Goal: Find specific page/section: Find specific page/section

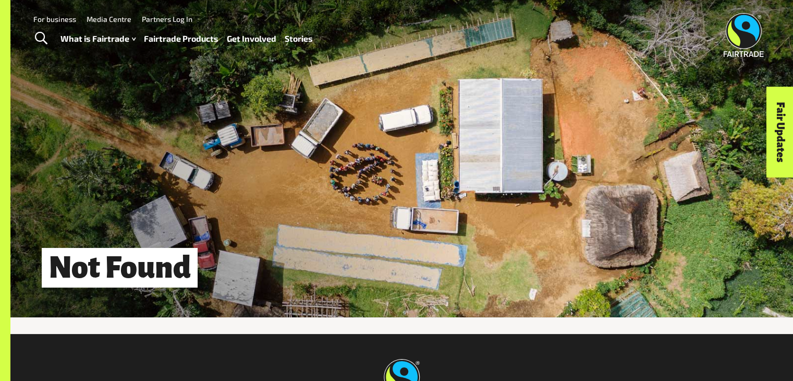
click at [167, 38] on link "Fairtrade Products" at bounding box center [181, 38] width 75 height 15
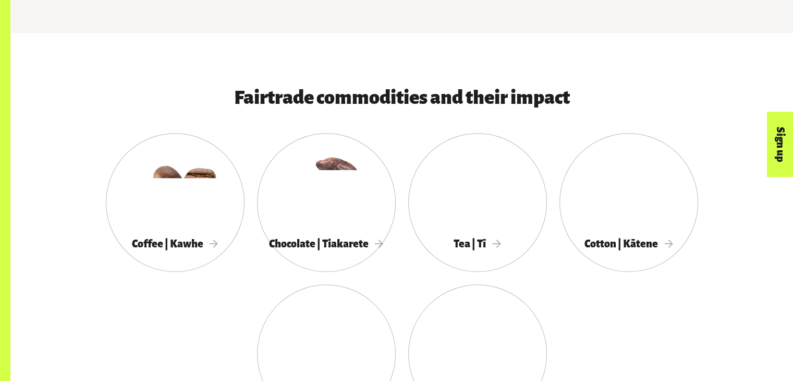
scroll to position [536, 0]
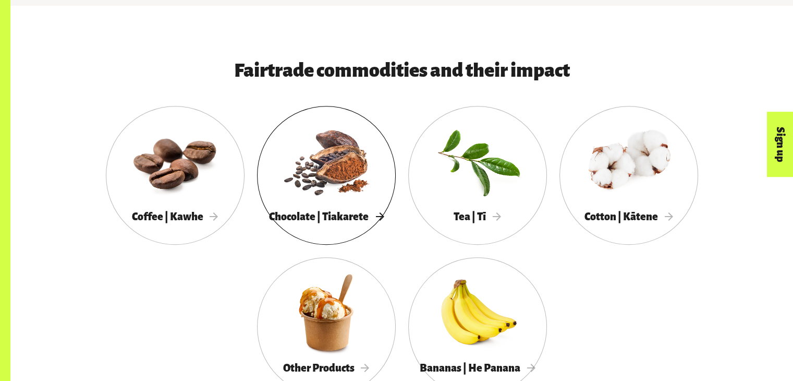
click at [324, 170] on div at bounding box center [326, 161] width 139 height 90
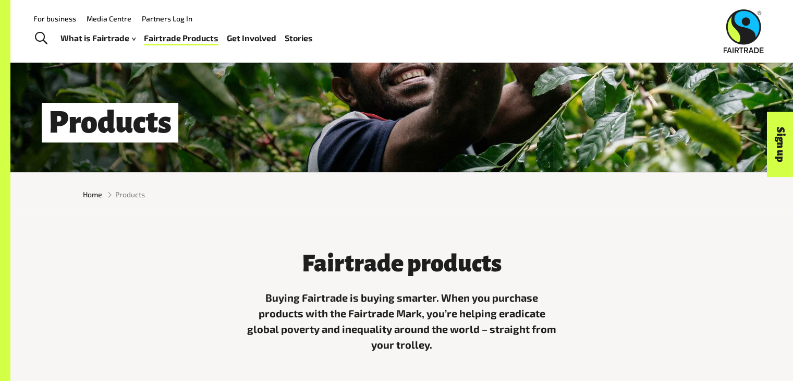
scroll to position [0, 0]
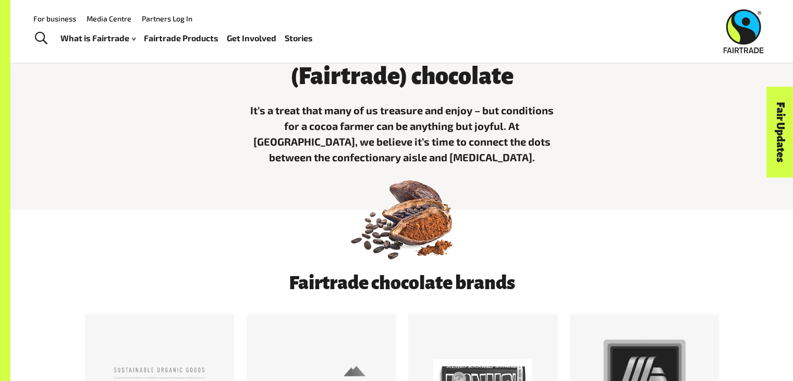
scroll to position [356, 0]
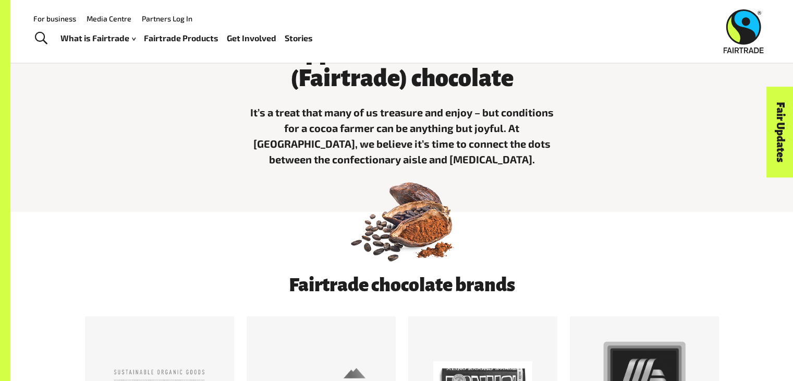
click at [424, 205] on img at bounding box center [401, 219] width 109 height 109
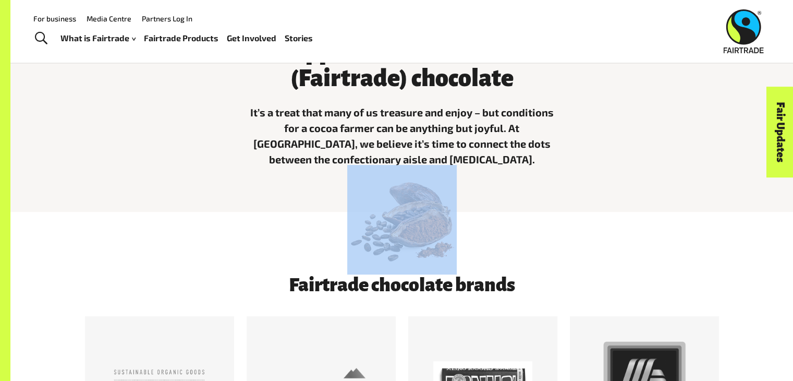
drag, startPoint x: 496, startPoint y: 232, endPoint x: 357, endPoint y: 228, distance: 139.2
click at [357, 228] on div at bounding box center [401, 243] width 783 height 63
